Goal: Task Accomplishment & Management: Use online tool/utility

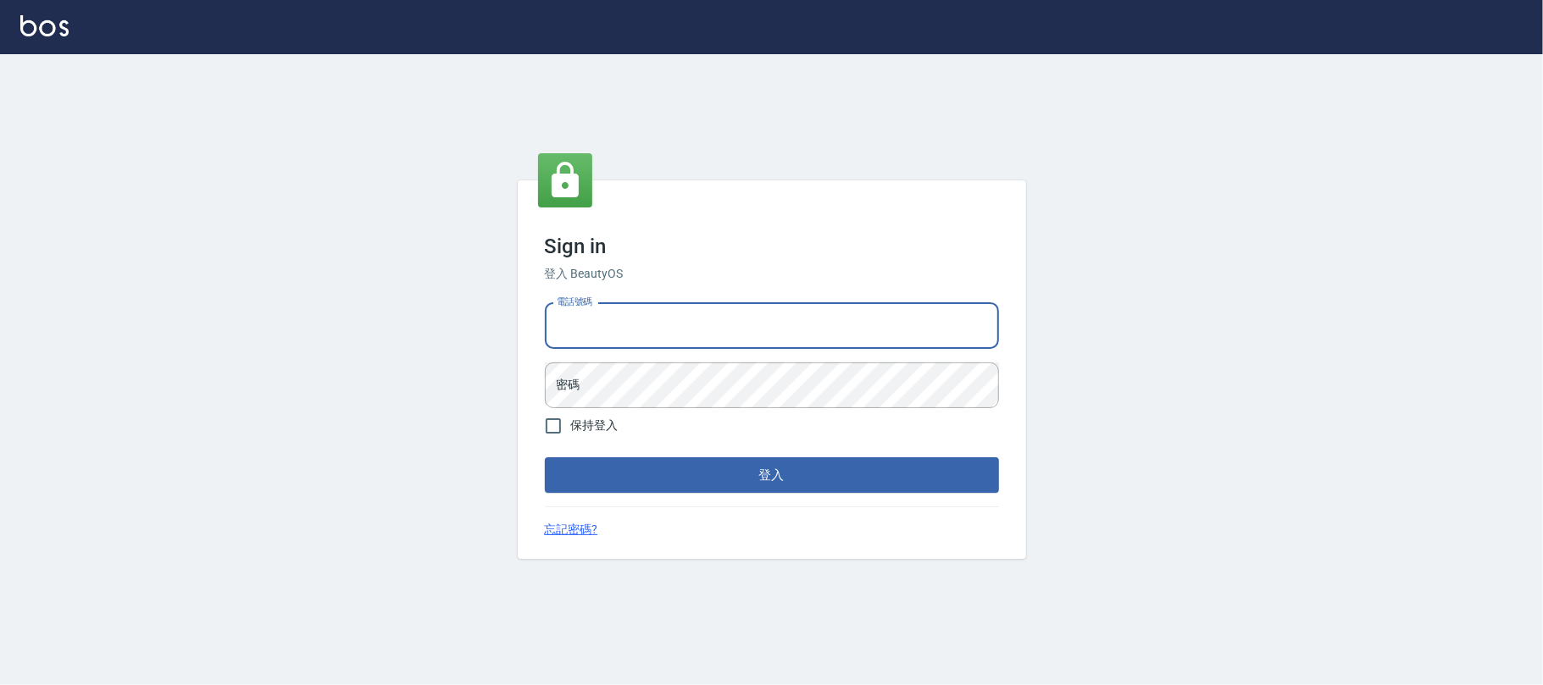
drag, startPoint x: 645, startPoint y: 337, endPoint x: 655, endPoint y: 347, distance: 13.8
click at [652, 346] on input "電話號碼" at bounding box center [772, 326] width 454 height 46
type input "0225420586"
click at [545, 457] on button "登入" at bounding box center [772, 475] width 454 height 36
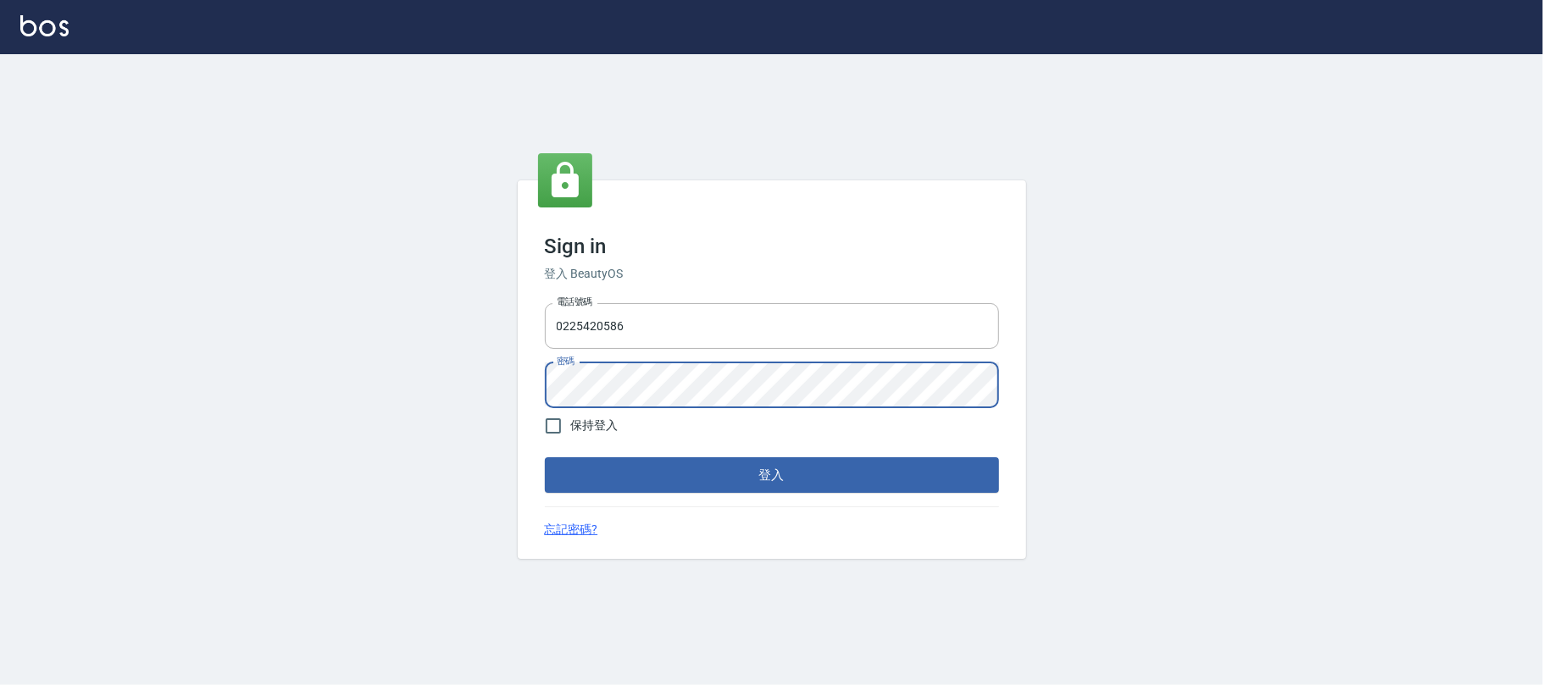
click at [545, 457] on button "登入" at bounding box center [772, 475] width 454 height 36
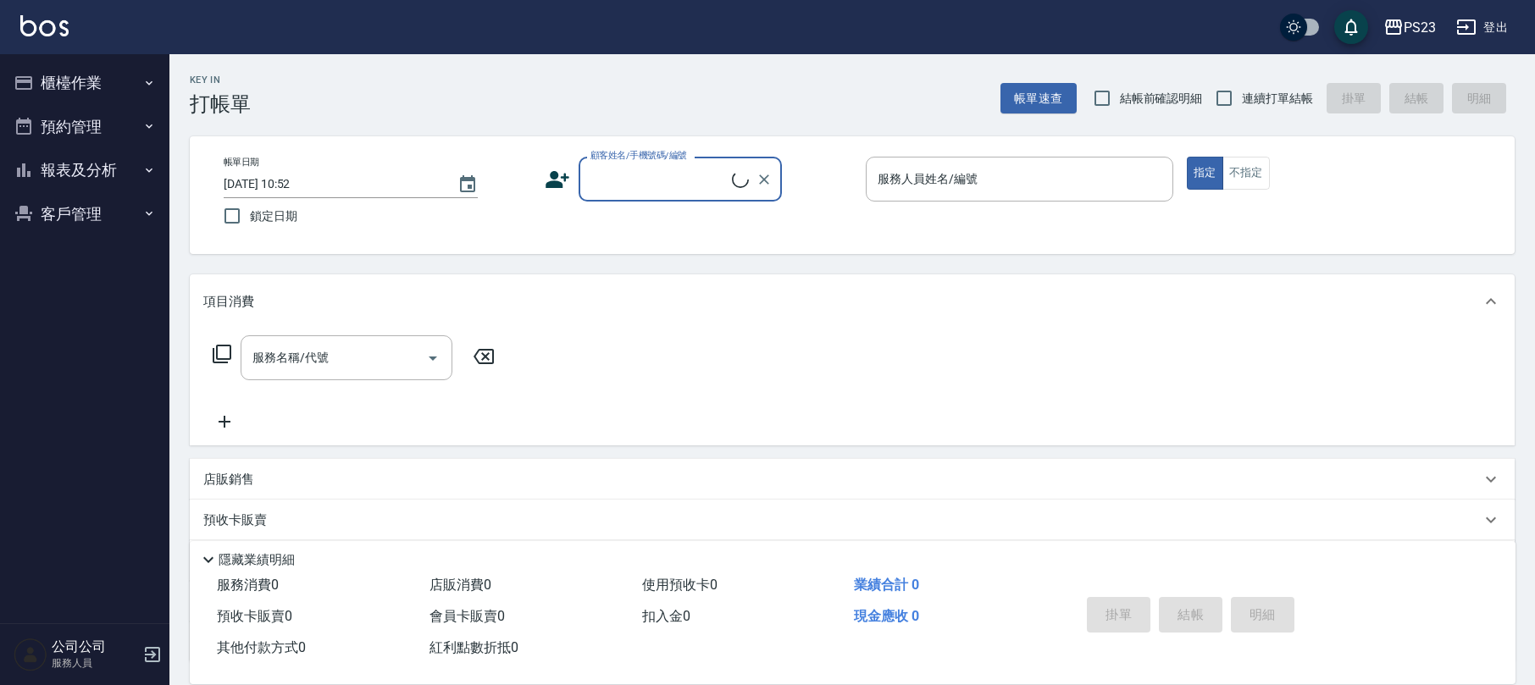
click at [52, 76] on button "櫃檯作業" at bounding box center [85, 83] width 156 height 44
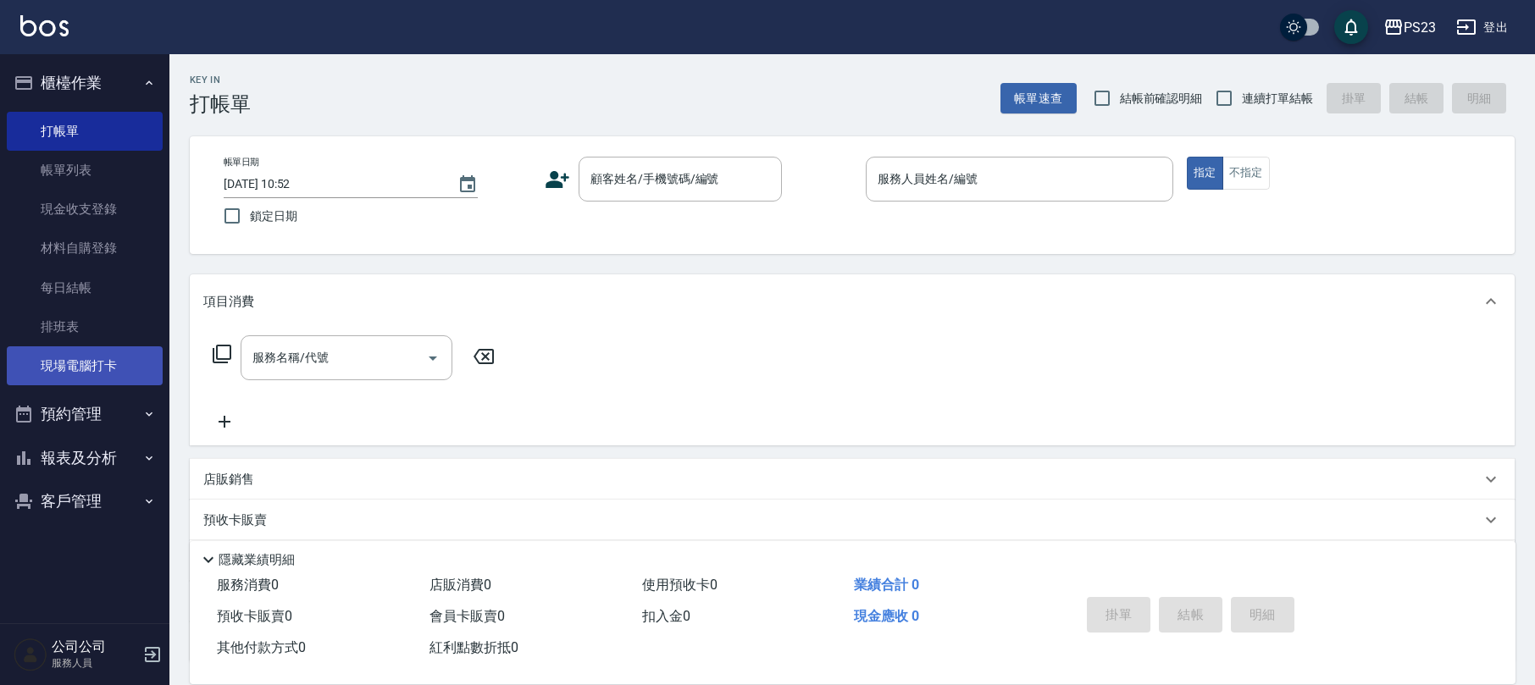
click at [56, 371] on link "現場電腦打卡" at bounding box center [85, 365] width 156 height 39
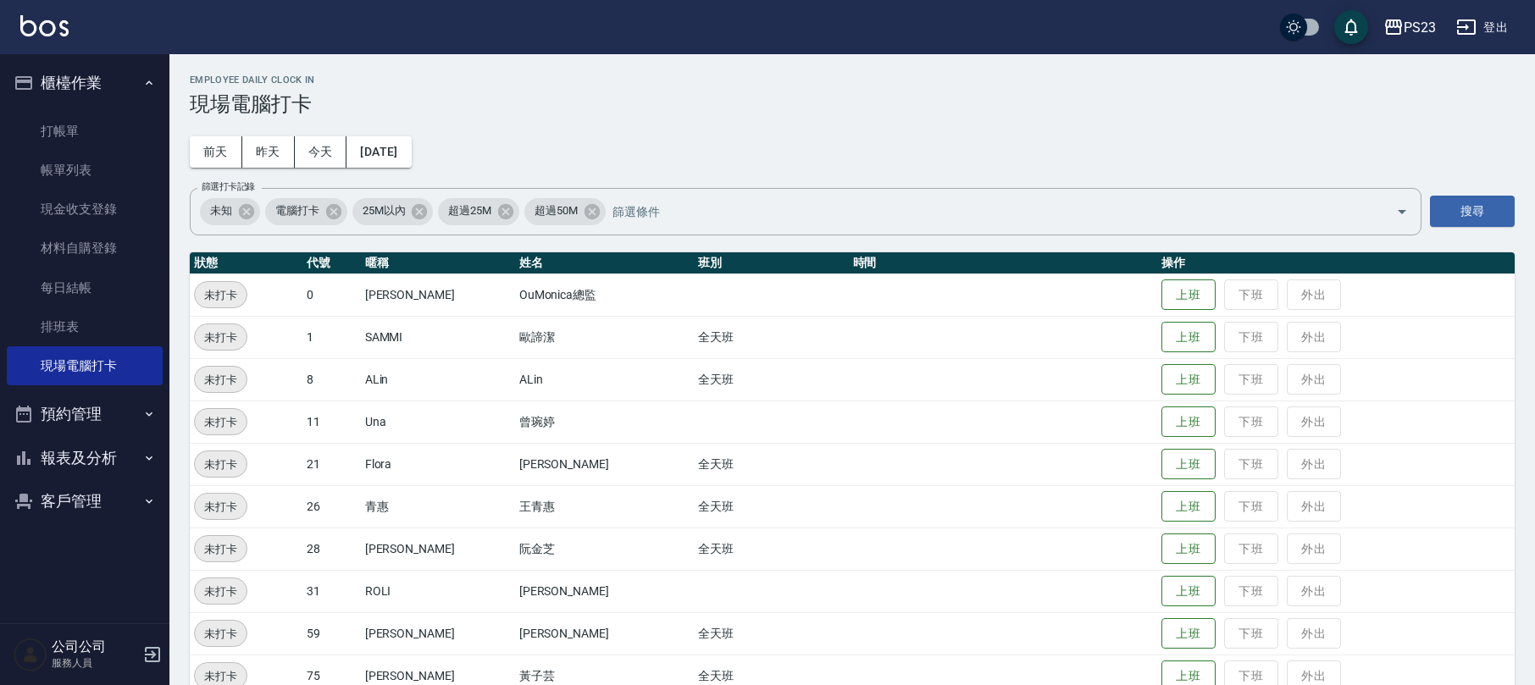
scroll to position [117, 0]
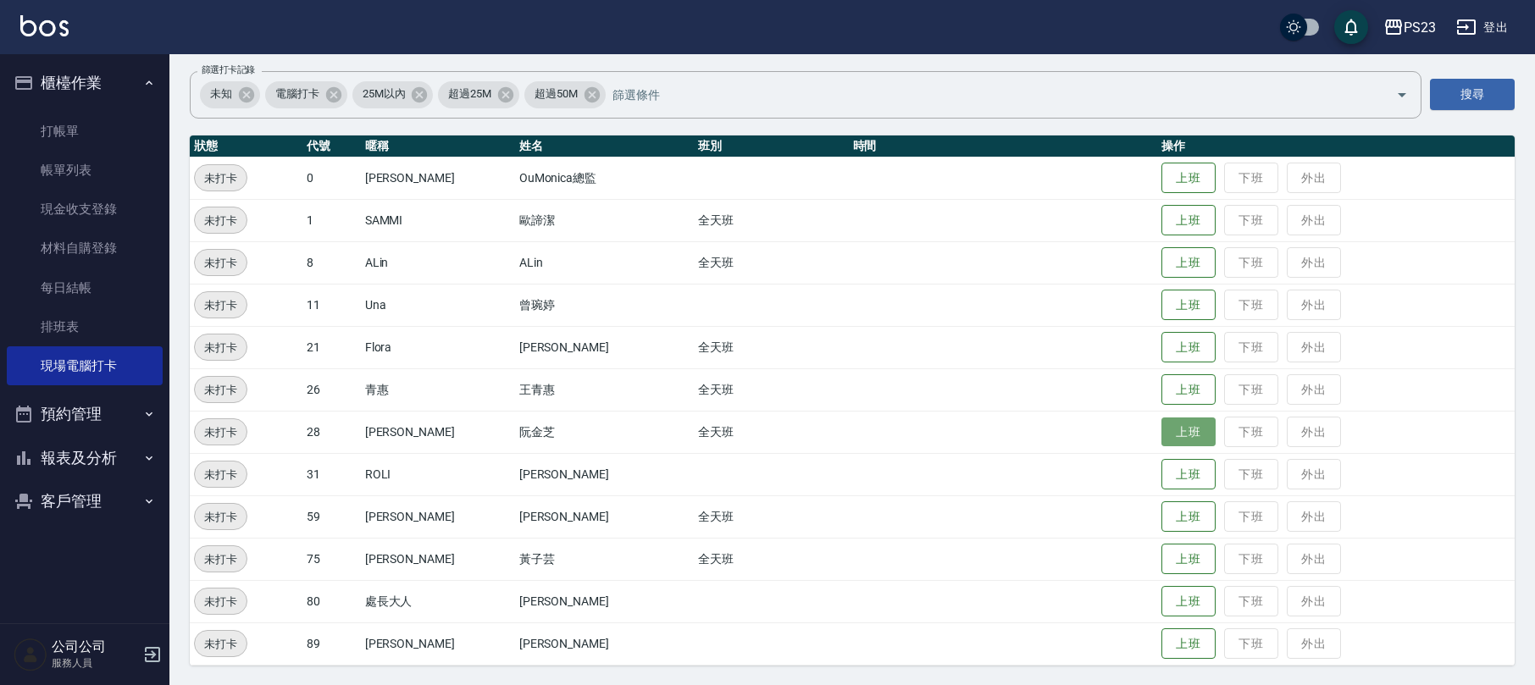
click at [1161, 428] on button "上班" at bounding box center [1188, 433] width 54 height 30
click at [1186, 526] on button "上班" at bounding box center [1188, 517] width 54 height 30
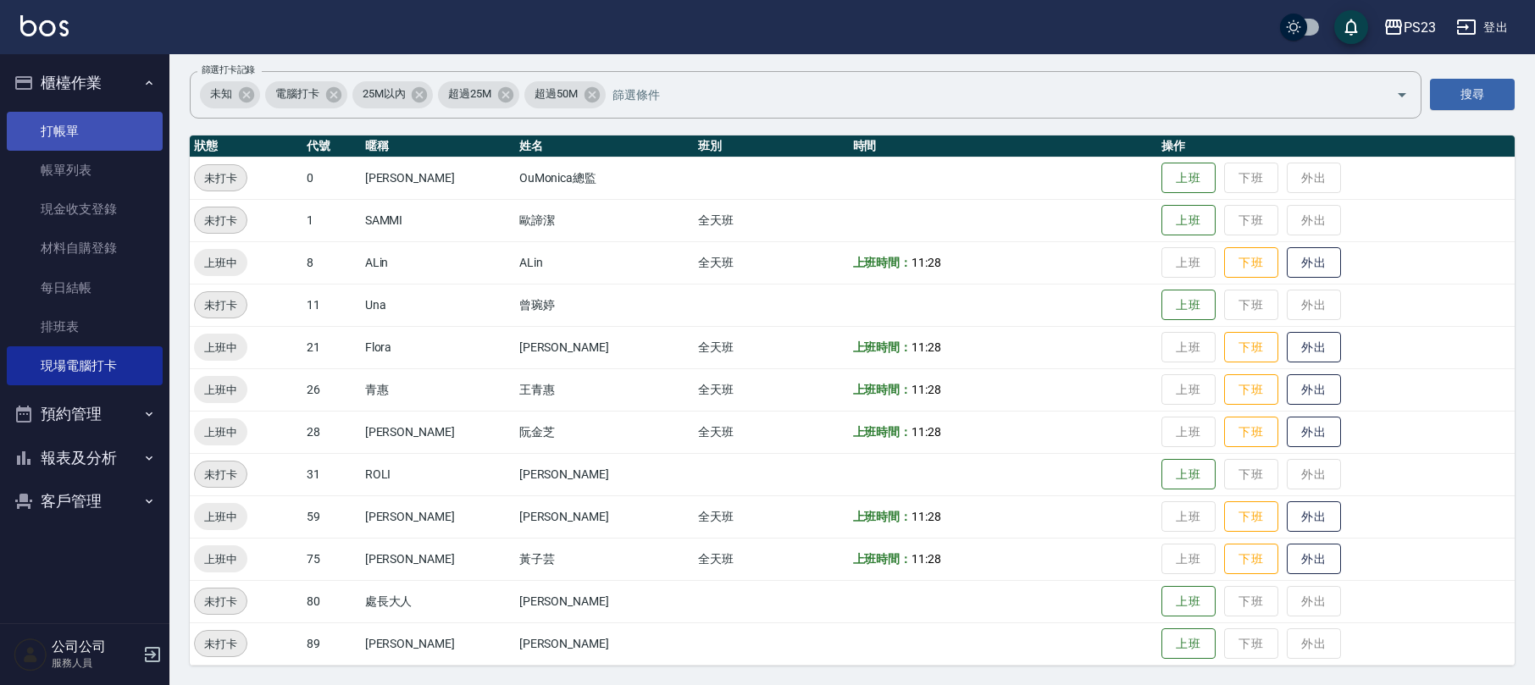
scroll to position [0, 0]
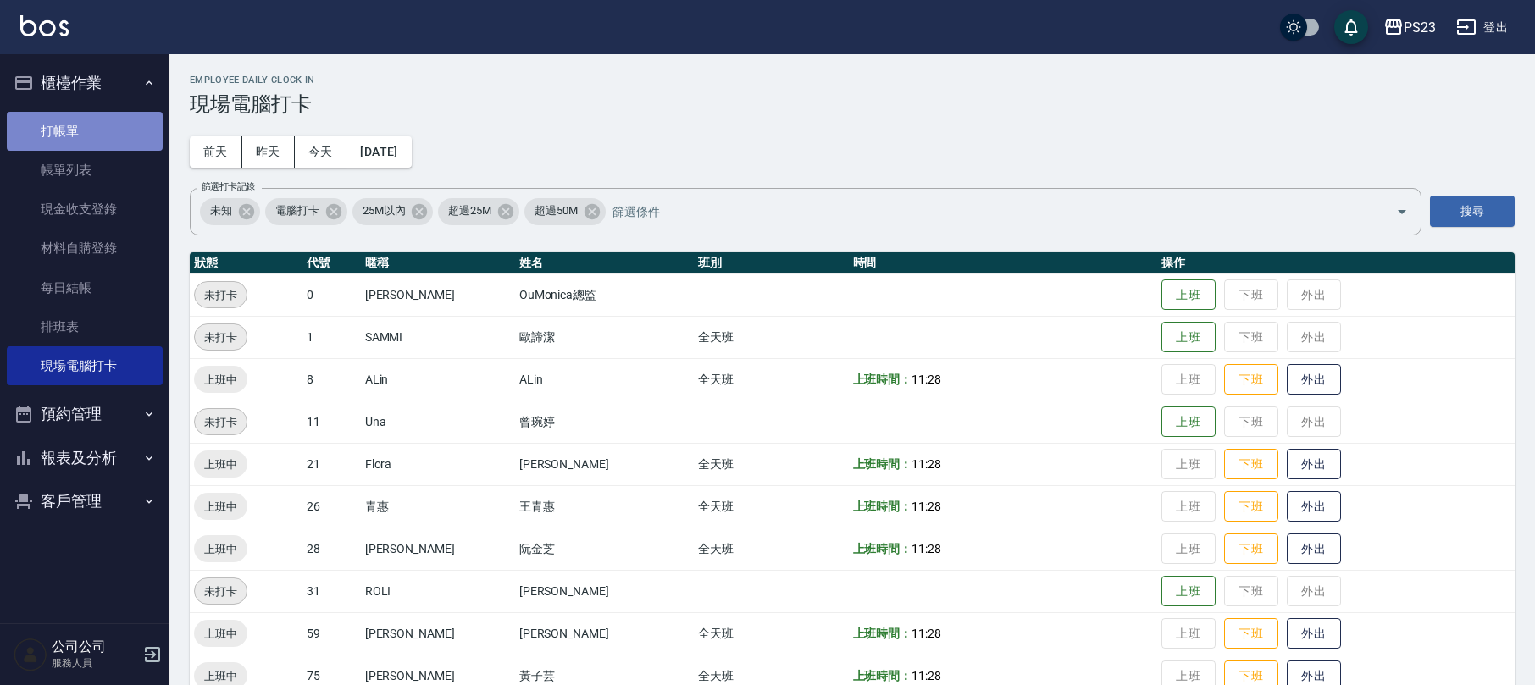
click at [97, 125] on link "打帳單" at bounding box center [85, 131] width 156 height 39
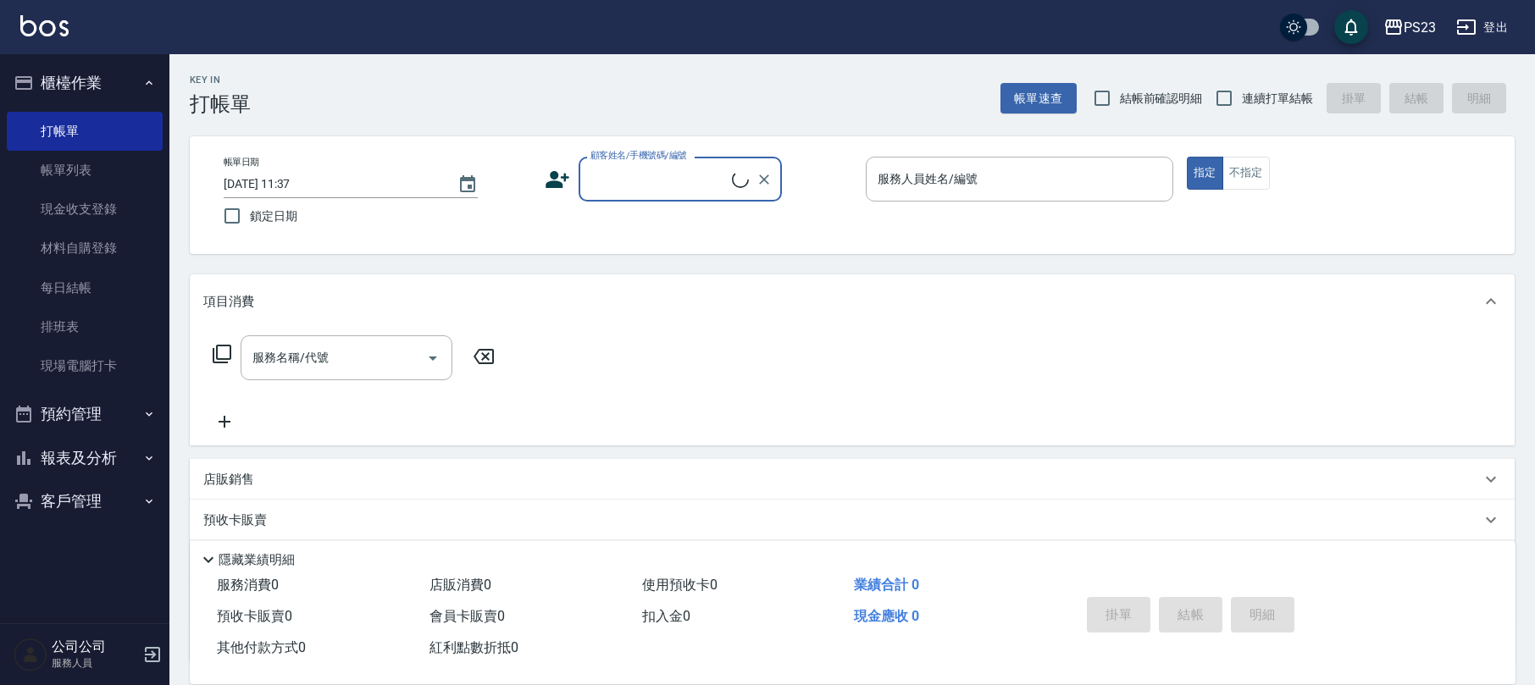
drag, startPoint x: 53, startPoint y: 420, endPoint x: 63, endPoint y: 444, distance: 25.8
click at [52, 422] on button "預約管理" at bounding box center [85, 414] width 156 height 44
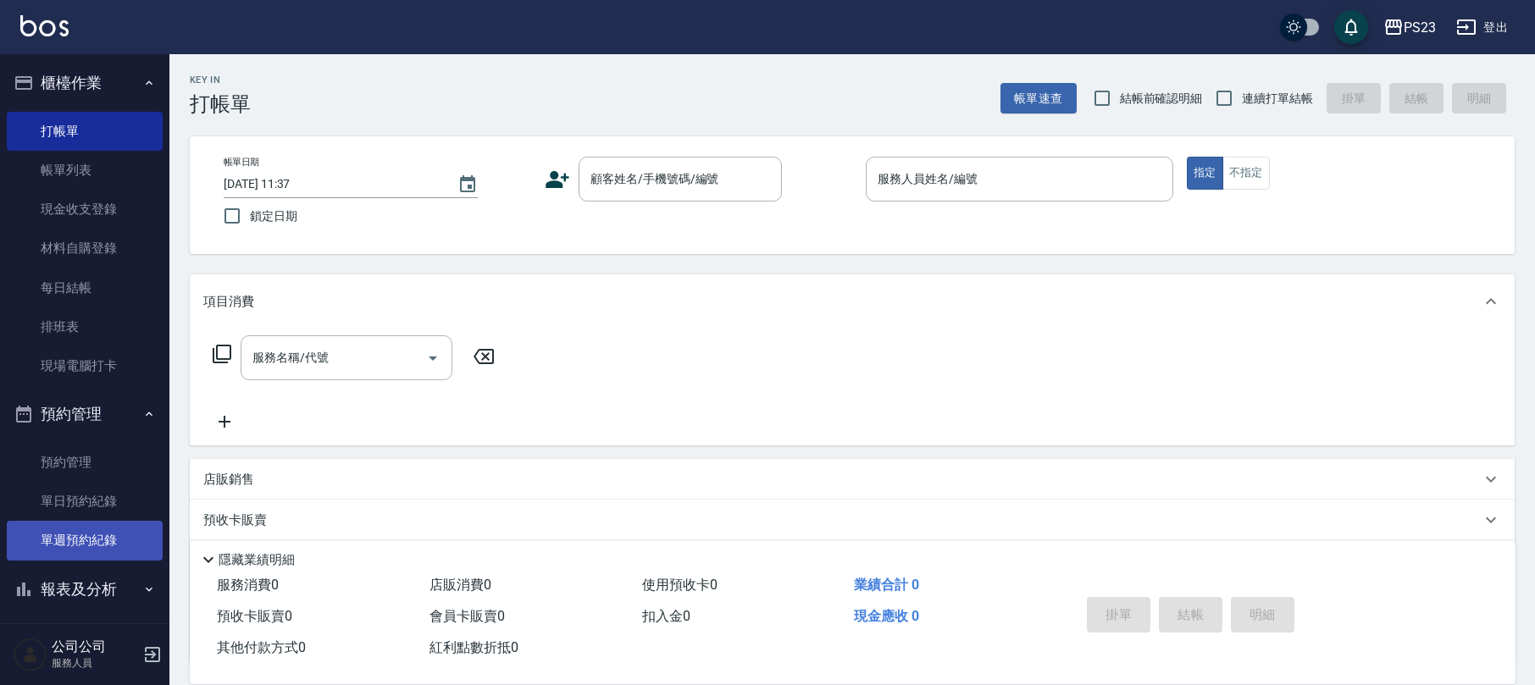
scroll to position [51, 0]
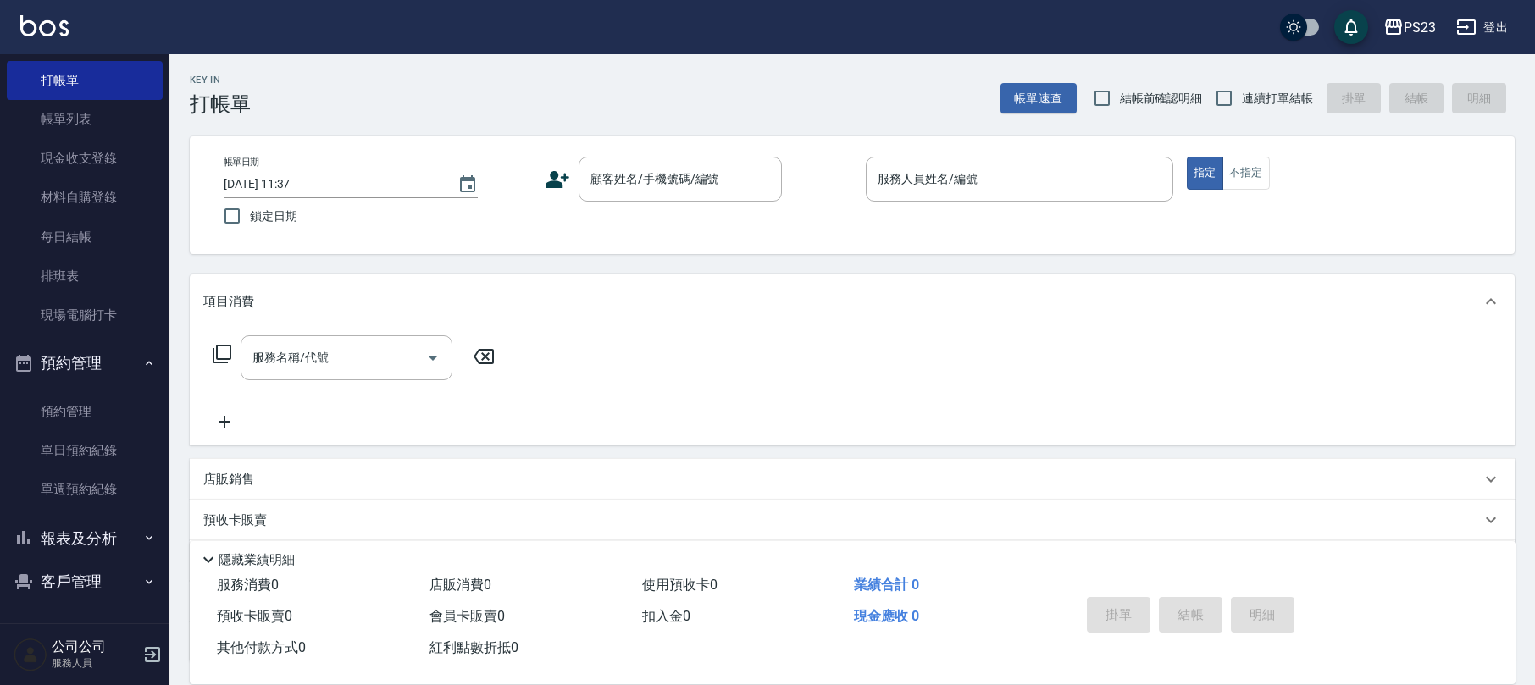
click at [107, 546] on button "報表及分析" at bounding box center [85, 539] width 156 height 44
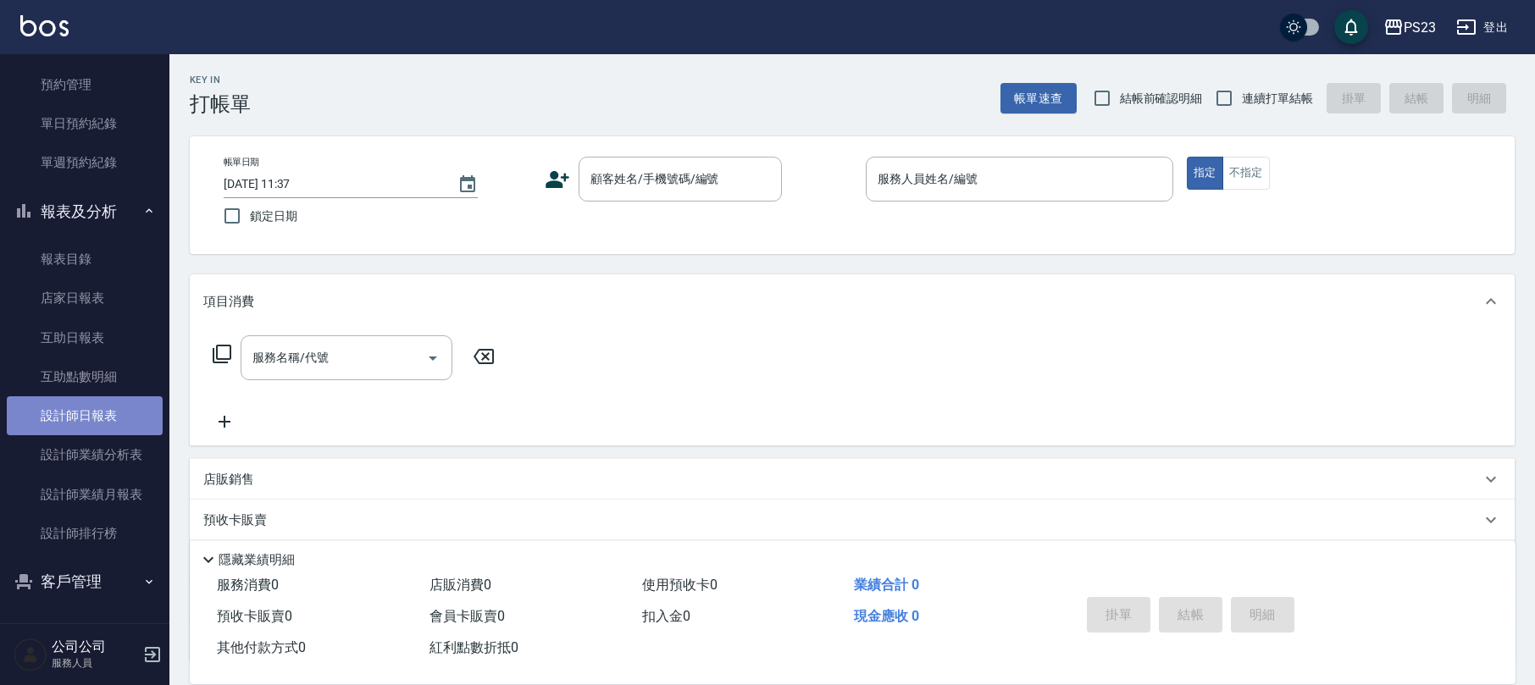
click at [103, 413] on link "設計師日報表" at bounding box center [85, 415] width 156 height 39
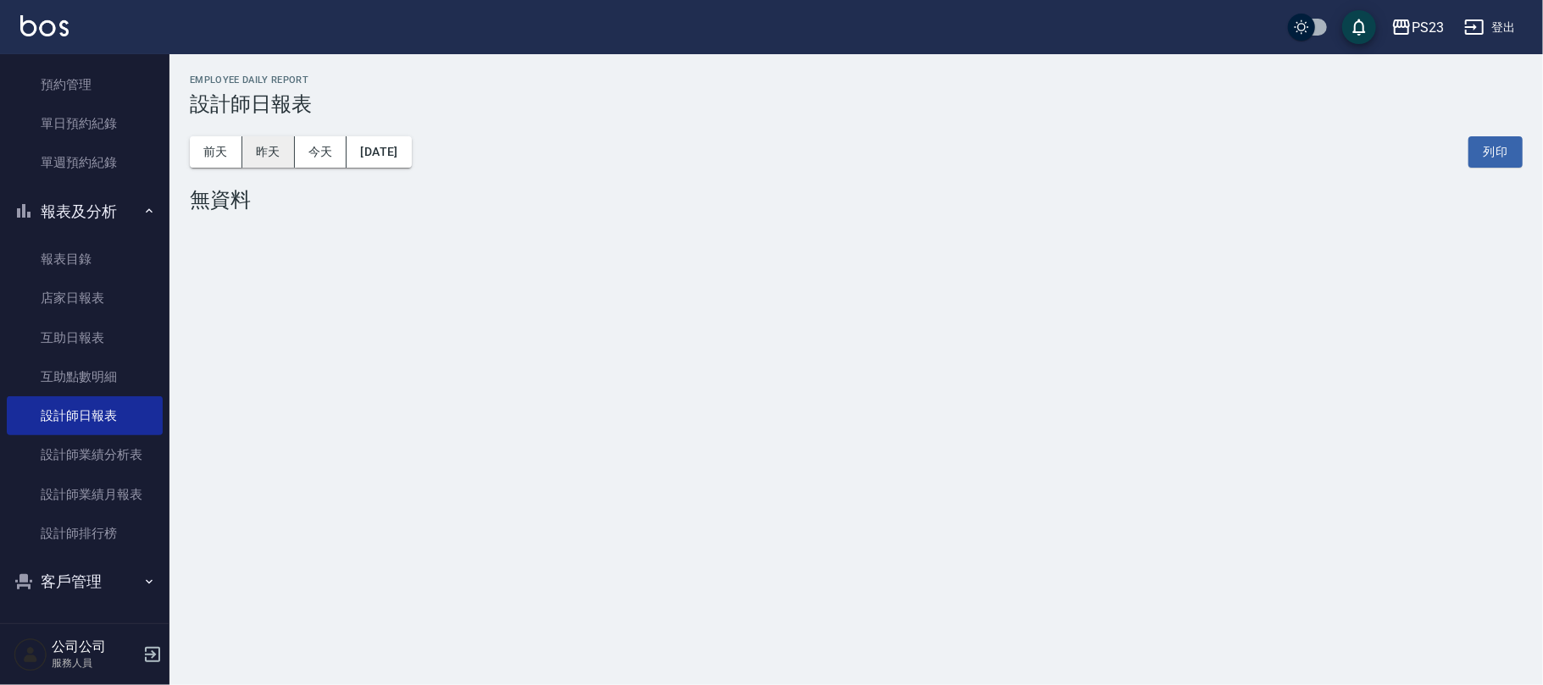
click at [288, 151] on button "昨天" at bounding box center [268, 151] width 53 height 31
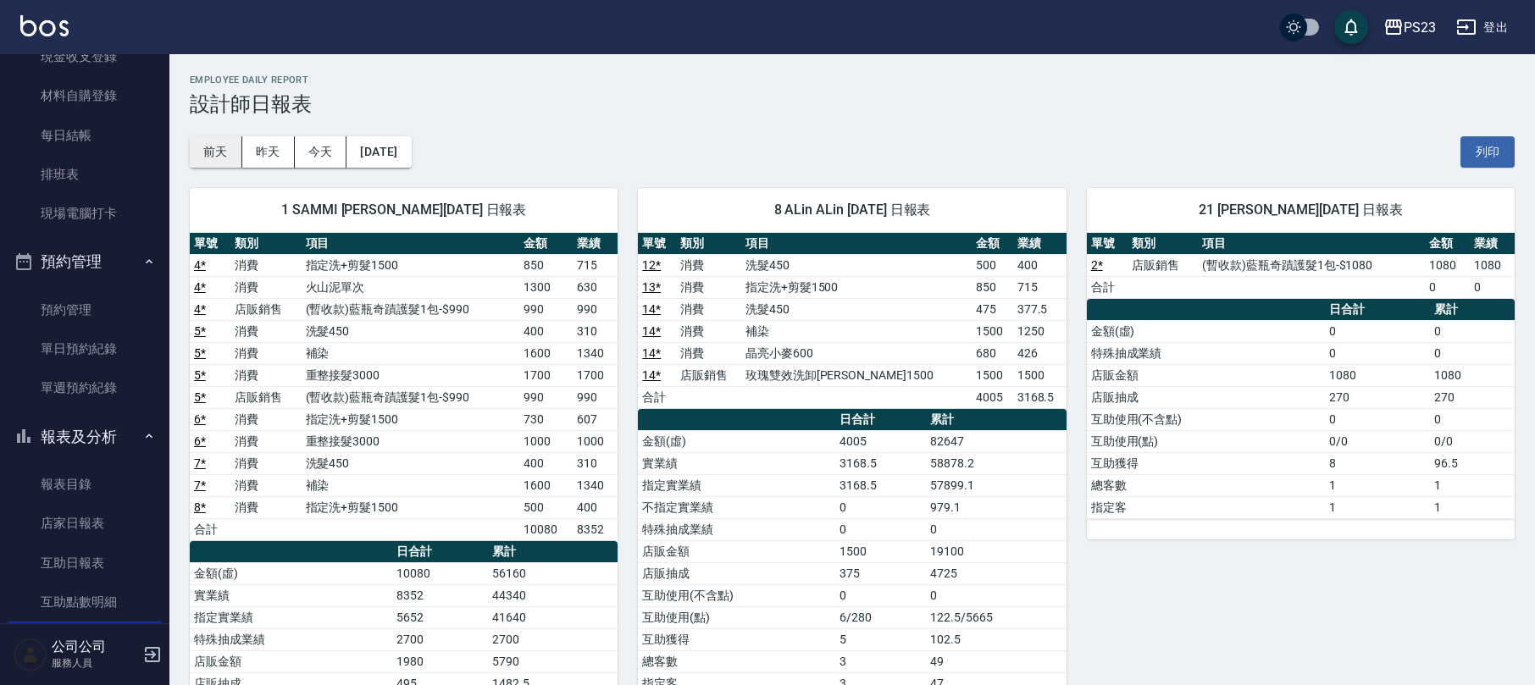
click at [200, 143] on button "前天" at bounding box center [216, 151] width 53 height 31
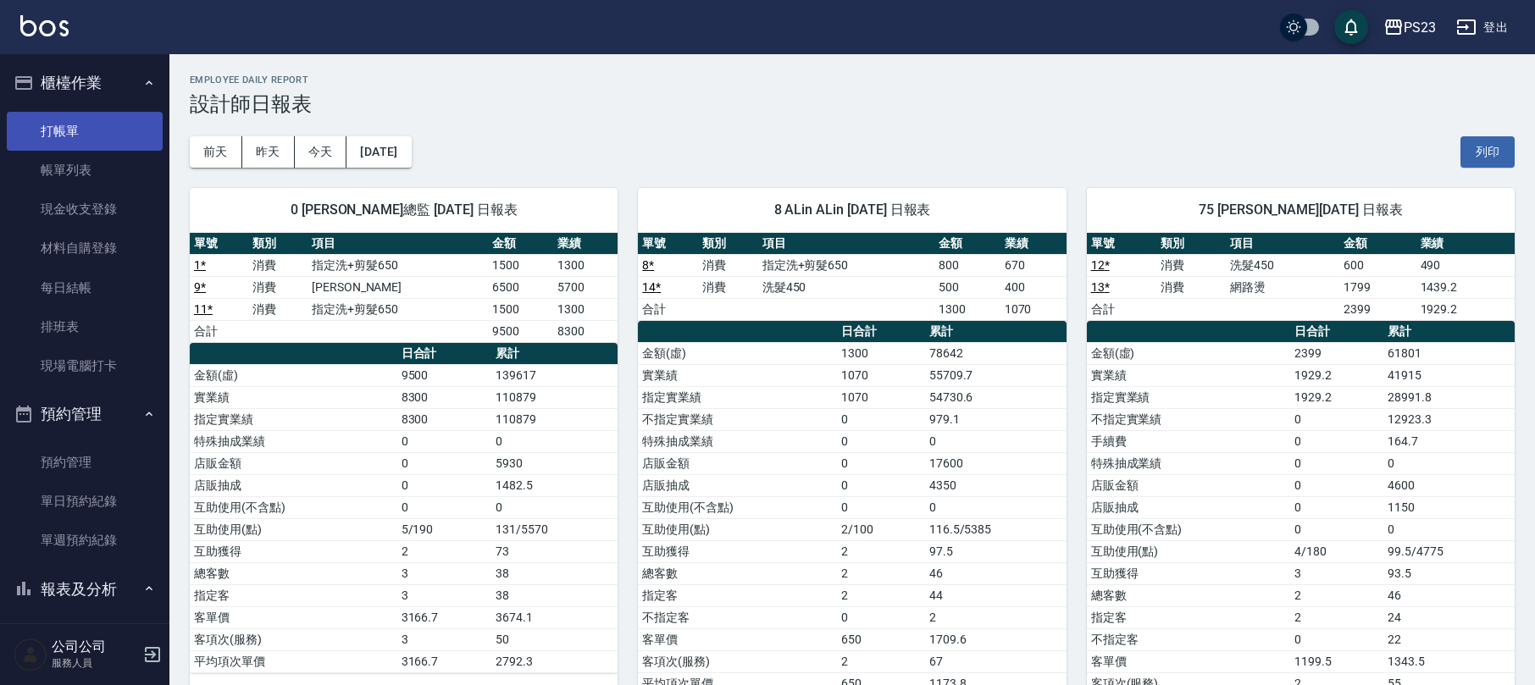
click at [86, 120] on link "打帳單" at bounding box center [85, 131] width 156 height 39
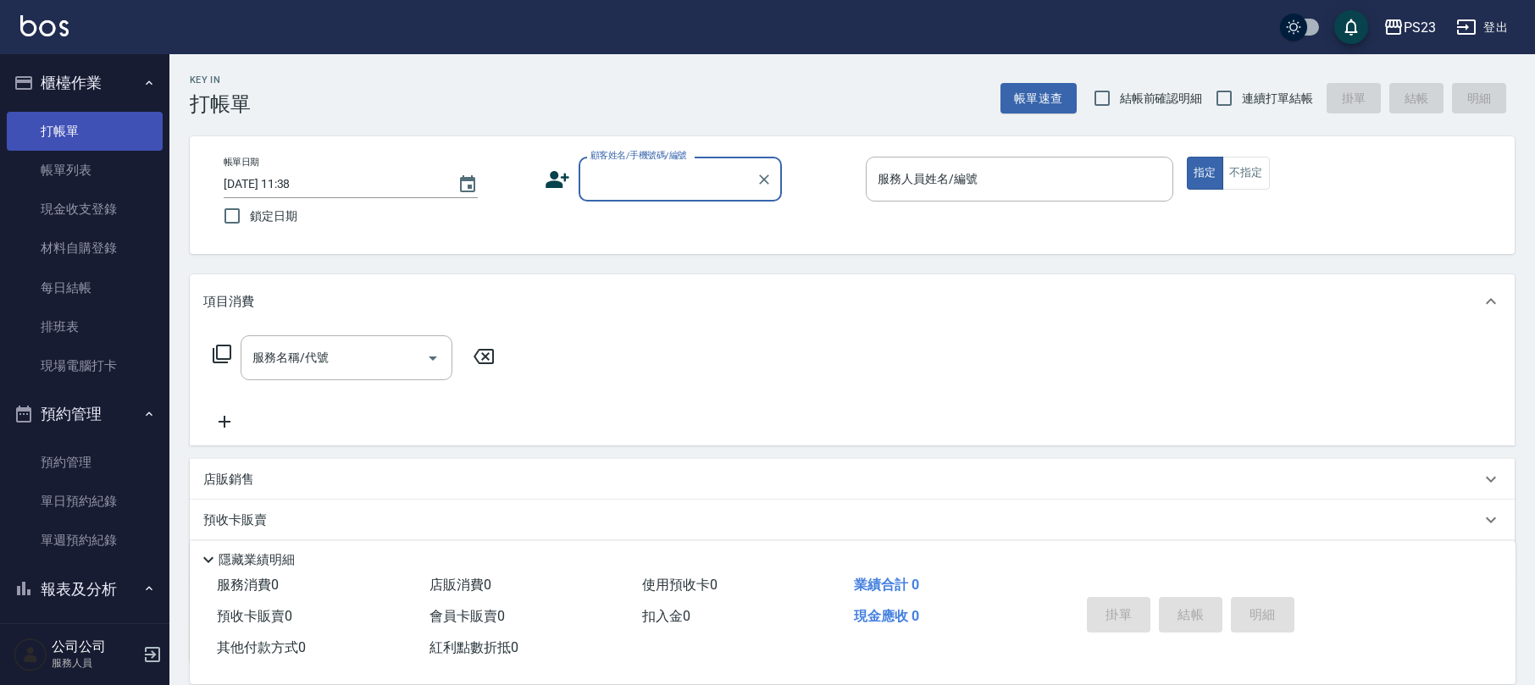
click at [49, 129] on link "打帳單" at bounding box center [85, 131] width 156 height 39
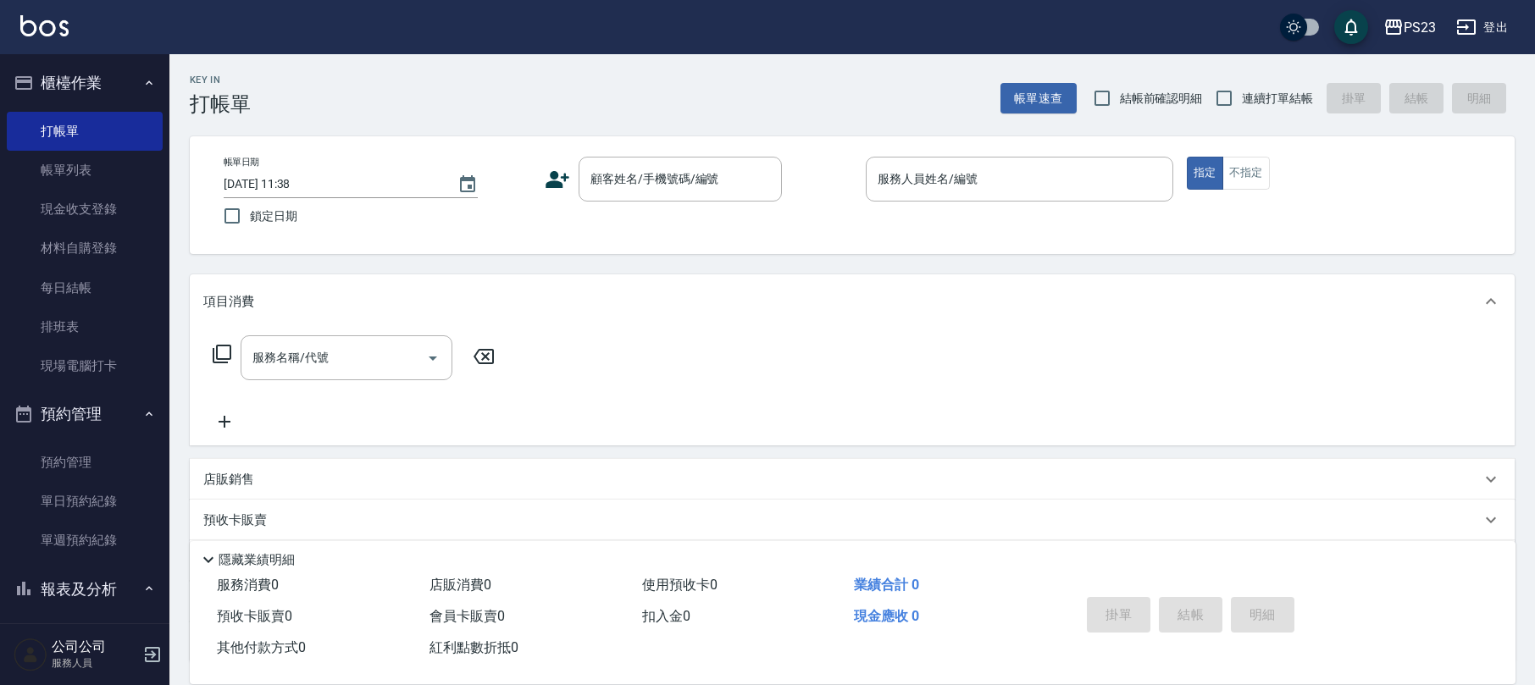
scroll to position [113, 0]
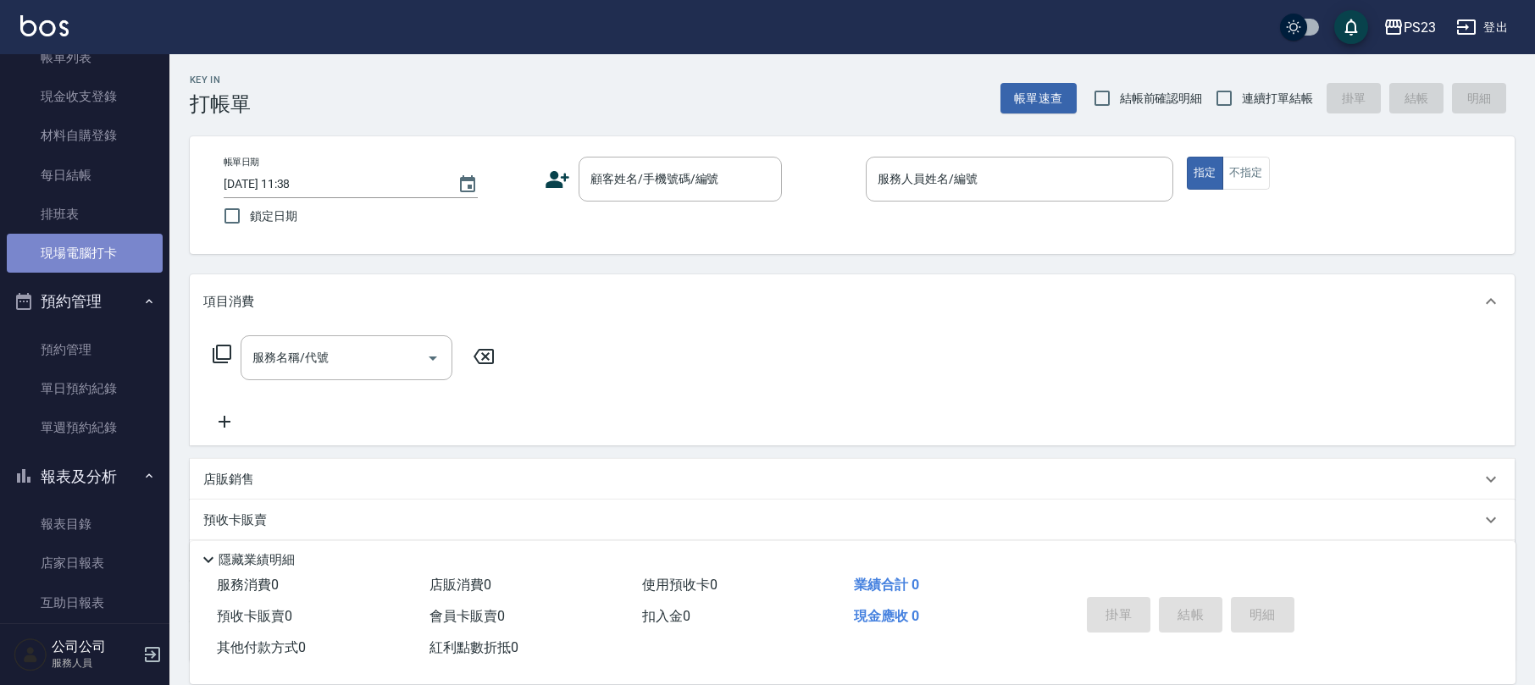
click at [105, 259] on link "現場電腦打卡" at bounding box center [85, 253] width 156 height 39
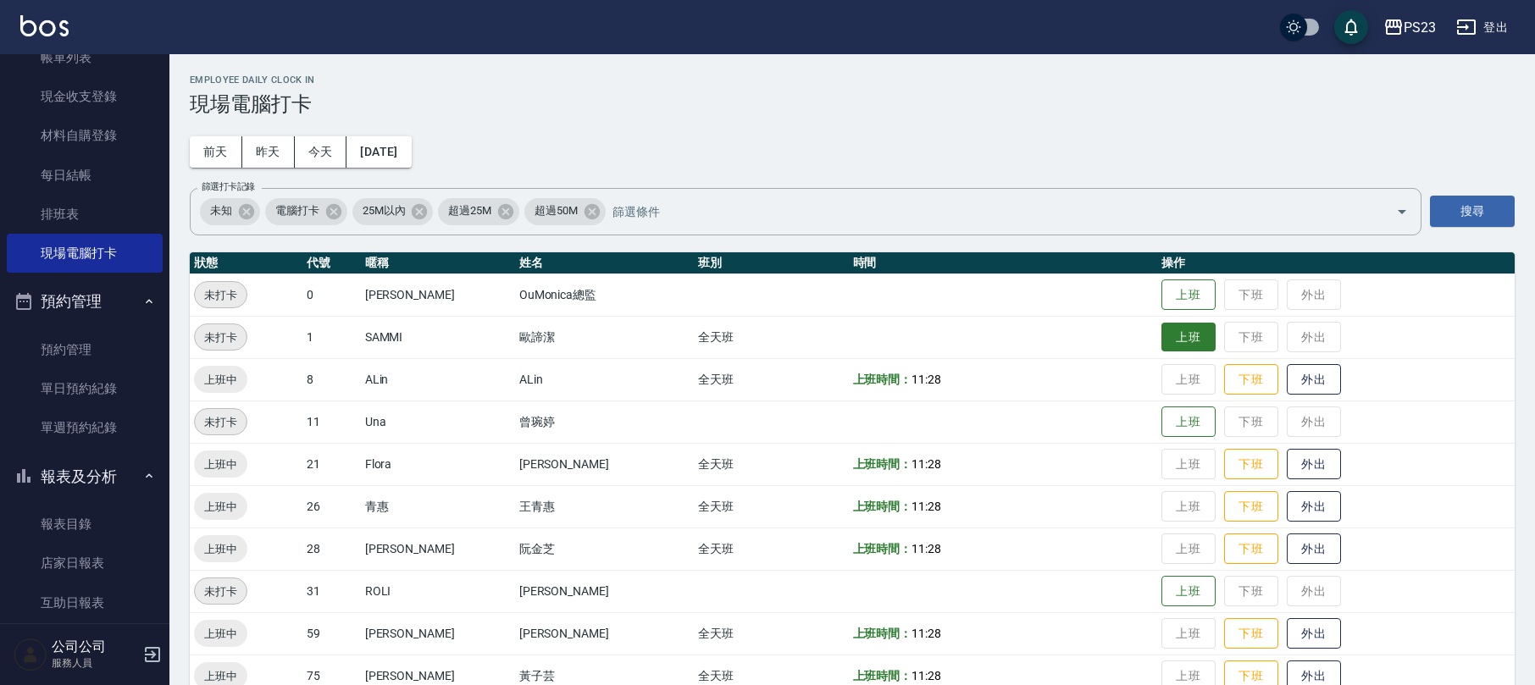
click at [1179, 344] on button "上班" at bounding box center [1188, 338] width 54 height 30
click at [103, 474] on button "報表及分析" at bounding box center [85, 477] width 156 height 44
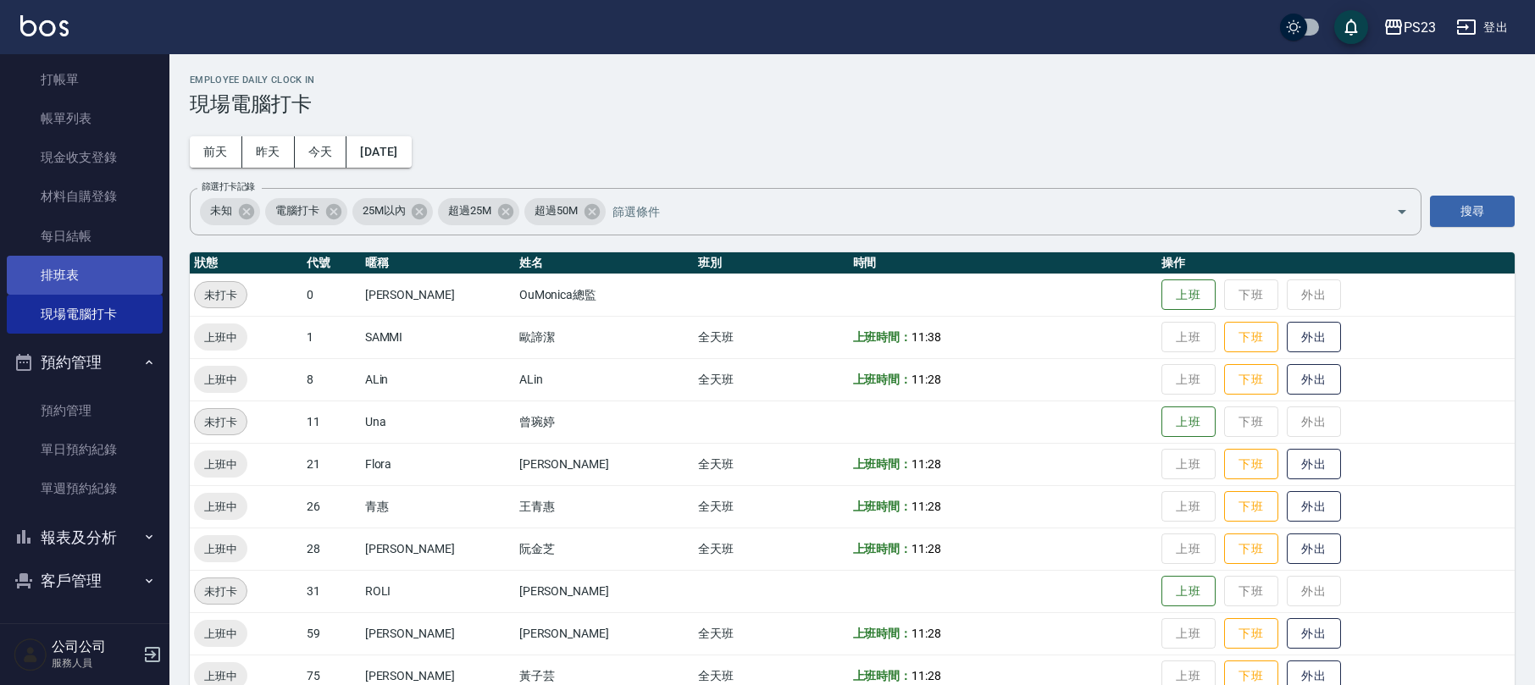
scroll to position [51, 0]
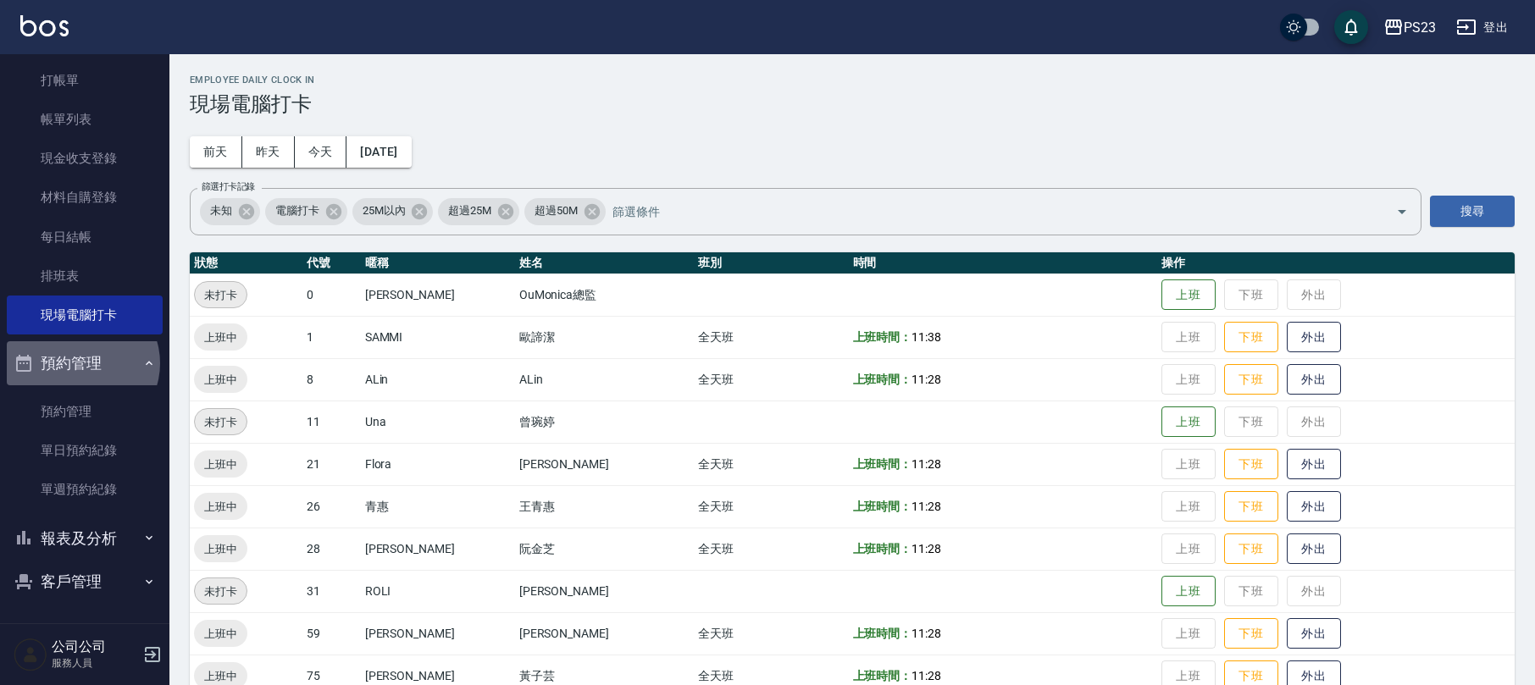
click at [81, 363] on button "預約管理" at bounding box center [85, 363] width 156 height 44
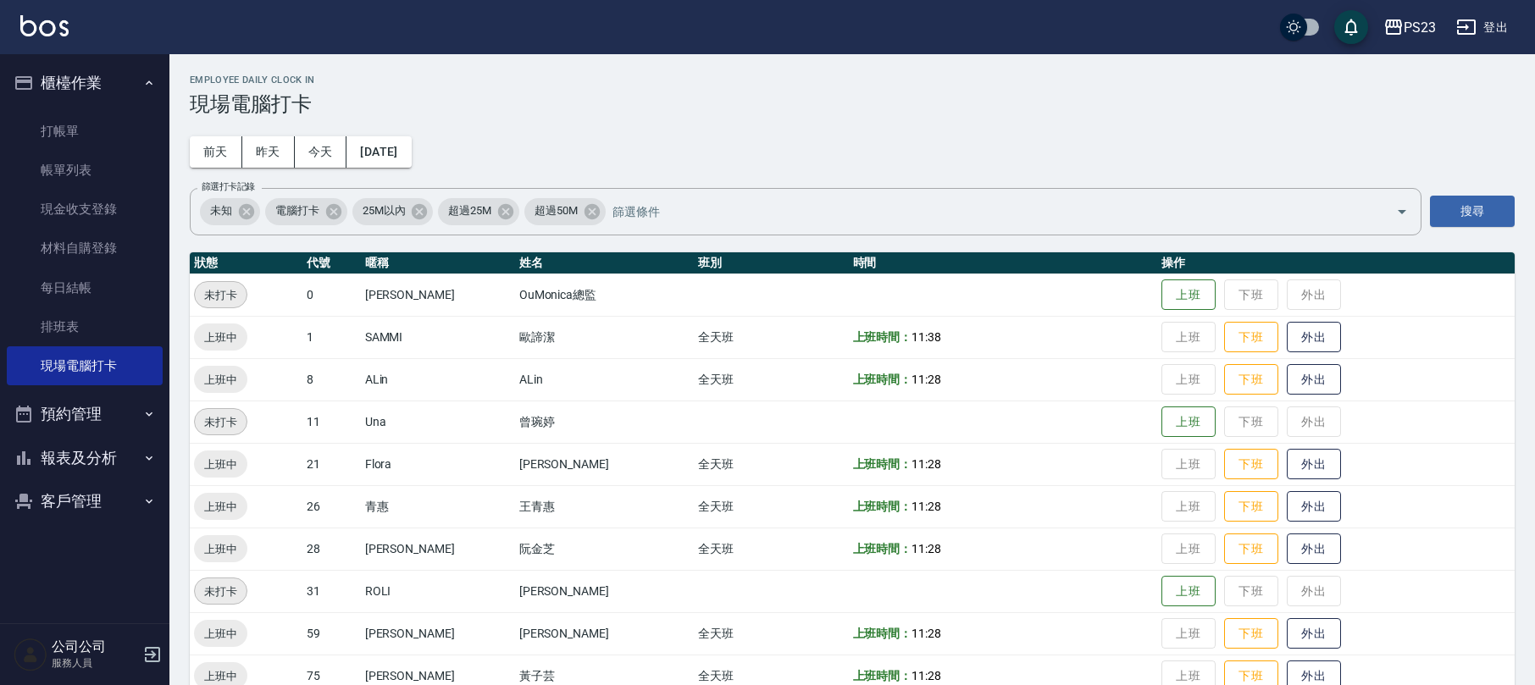
click at [61, 509] on button "客戶管理" at bounding box center [85, 501] width 156 height 44
click at [75, 549] on link "客戶列表" at bounding box center [85, 549] width 156 height 39
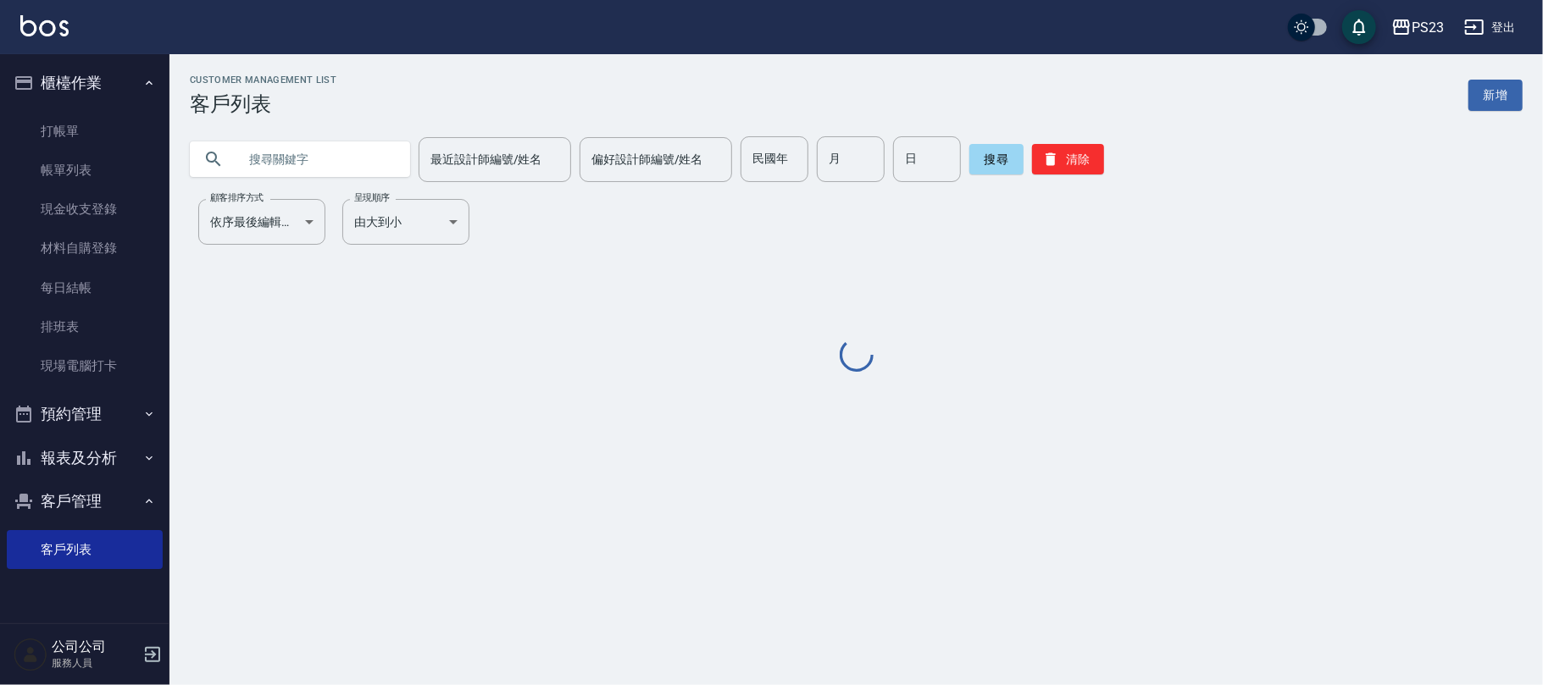
click at [317, 163] on input "text" at bounding box center [316, 159] width 159 height 46
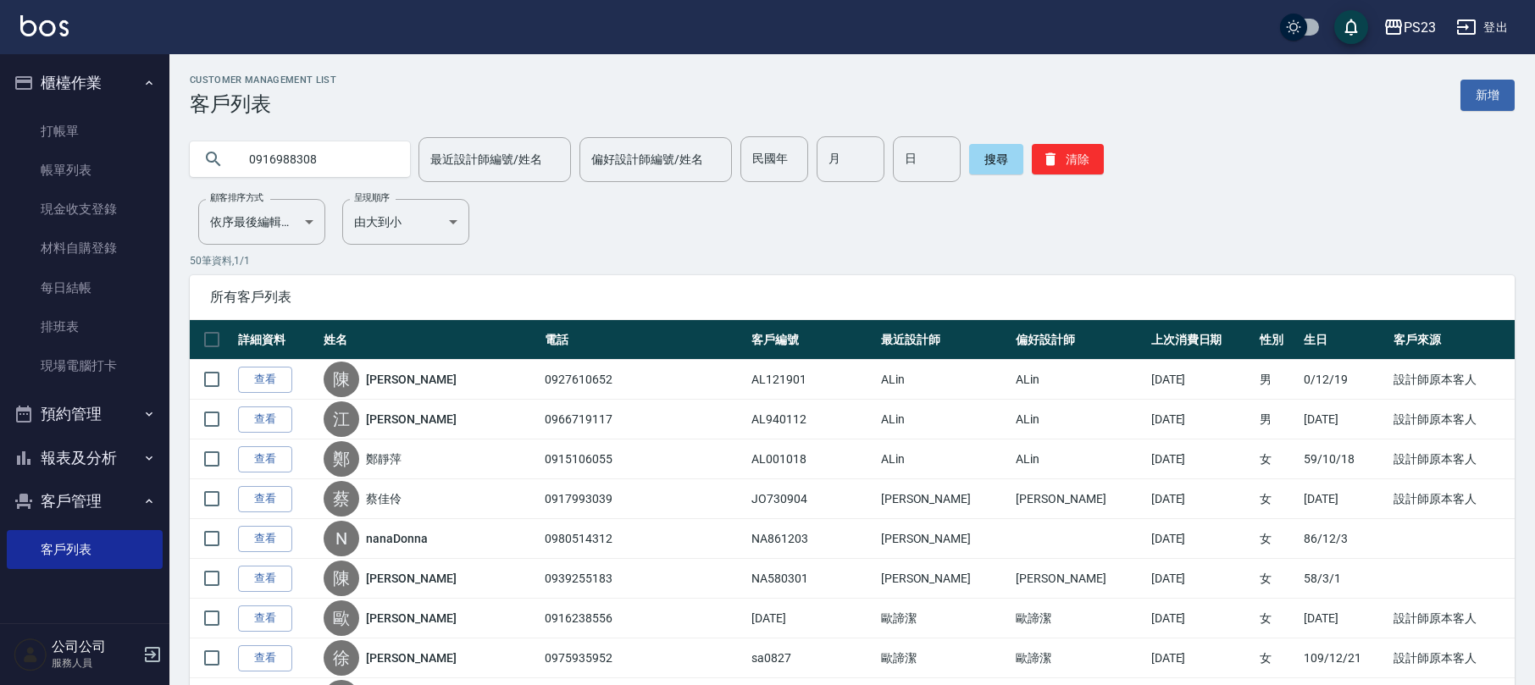
type input "0916988308"
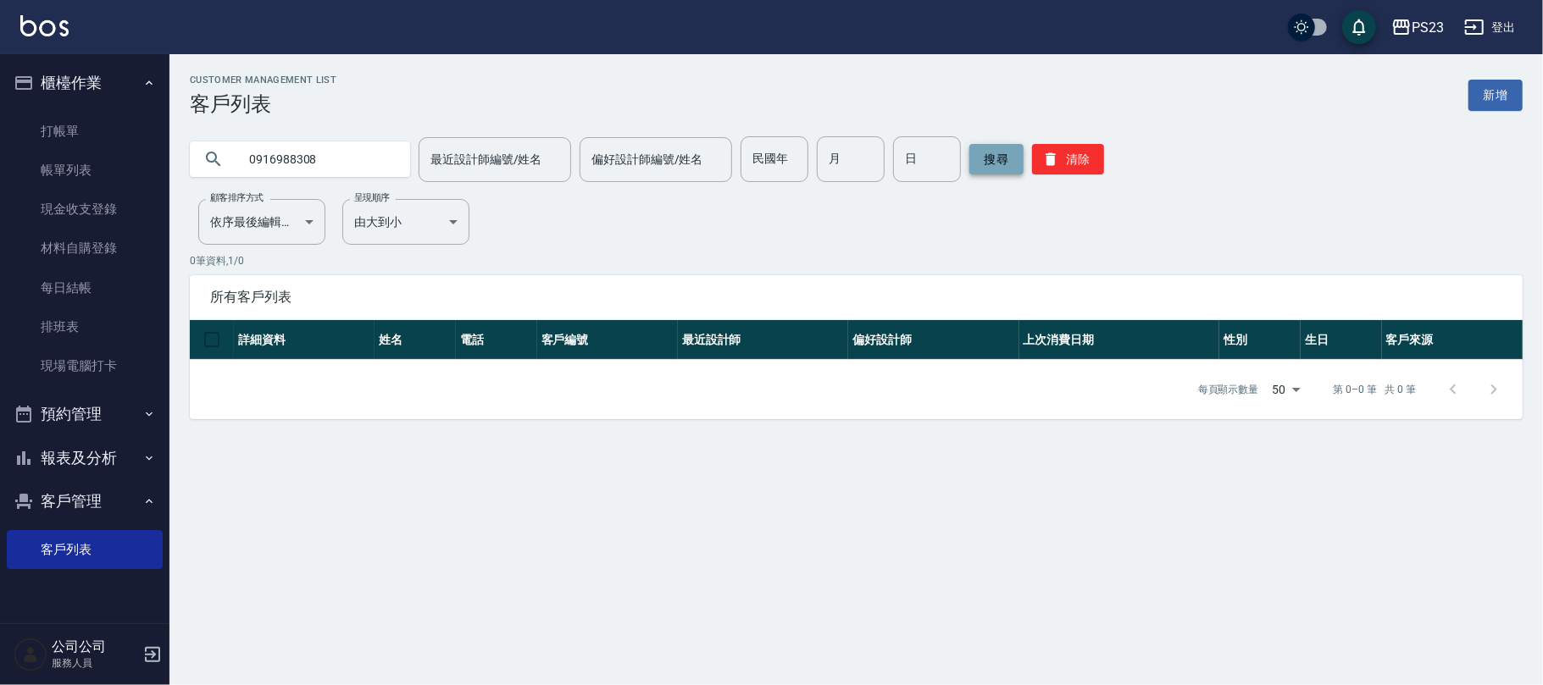
click at [970, 166] on button "搜尋" at bounding box center [996, 159] width 54 height 30
click at [120, 116] on link "打帳單" at bounding box center [85, 131] width 156 height 39
